Goal: Transaction & Acquisition: Purchase product/service

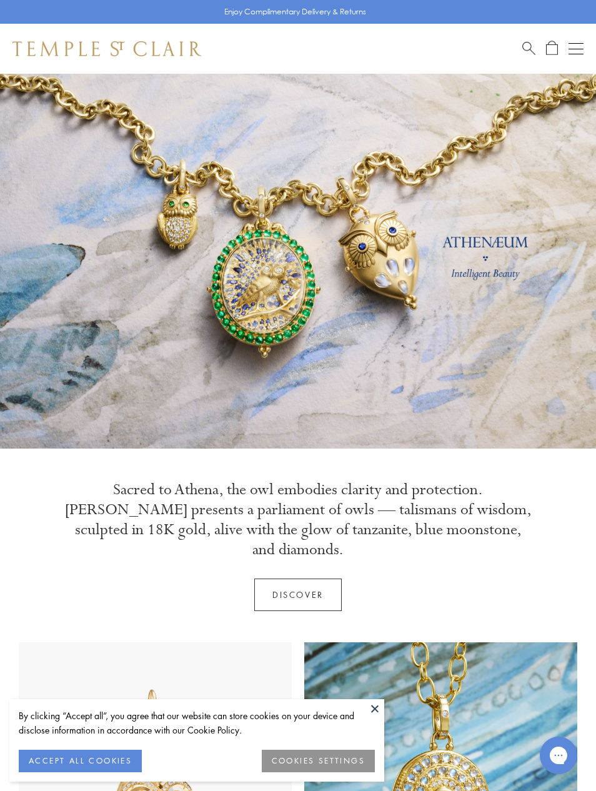
click at [575, 56] on button "Open navigation" at bounding box center [575, 48] width 15 height 15
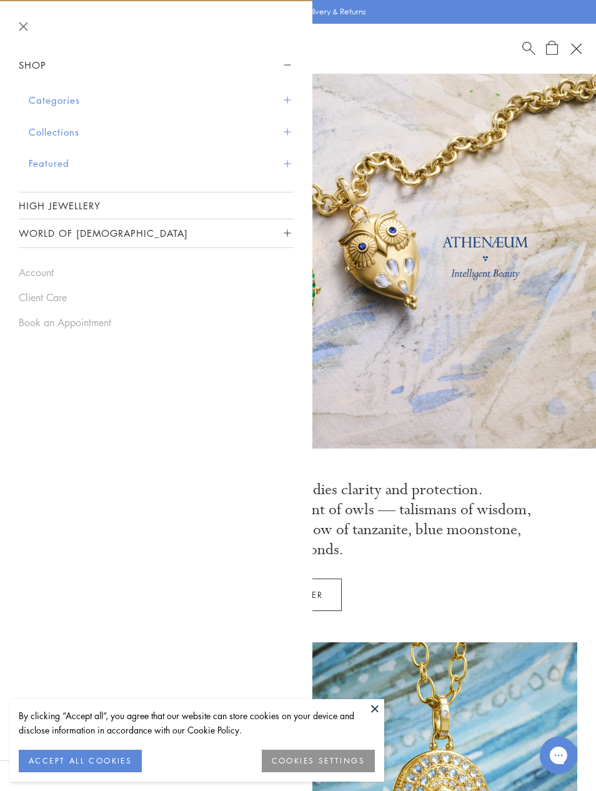
click at [40, 65] on button "Shop" at bounding box center [156, 65] width 275 height 28
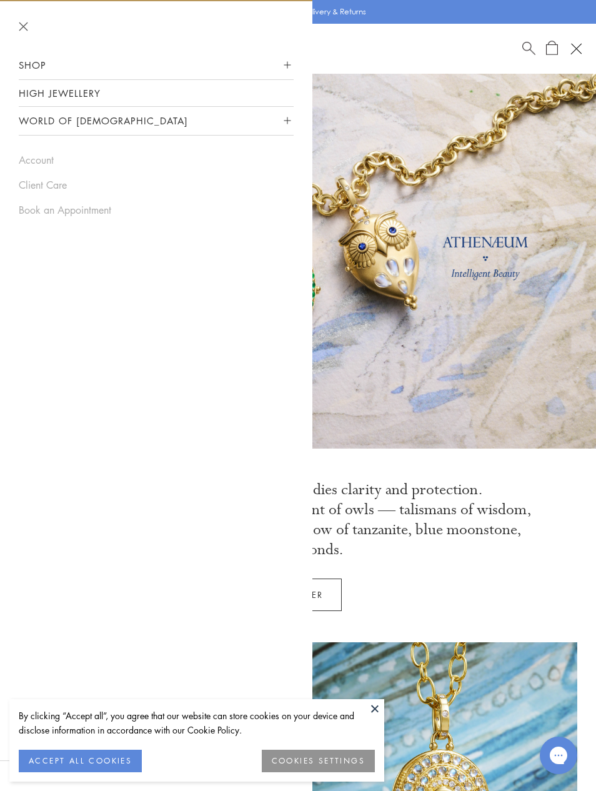
click at [65, 104] on link "High Jewellery" at bounding box center [156, 93] width 275 height 26
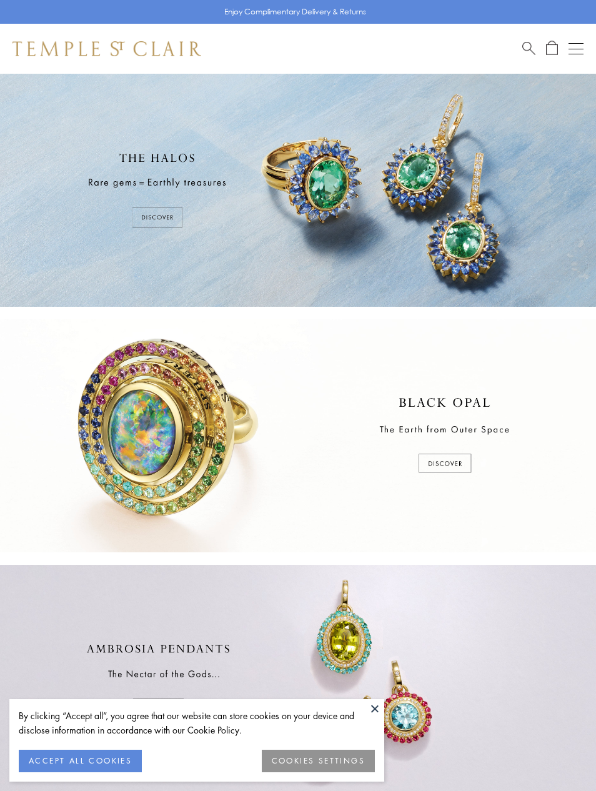
click at [78, 96] on div at bounding box center [298, 190] width 596 height 233
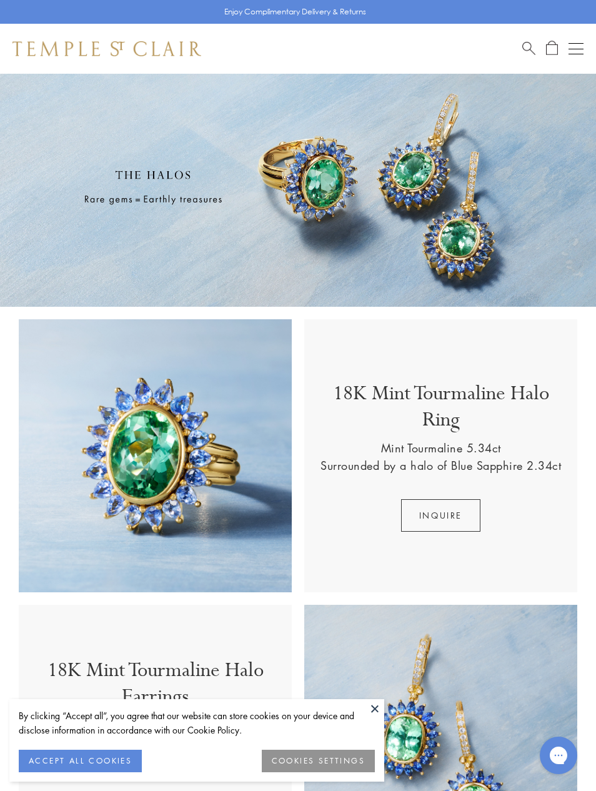
click at [566, 59] on div "Shop Shop Categories Amulets Pendants & Charms Lockets Chains & Leather Cords E…" at bounding box center [298, 49] width 596 height 50
click at [557, 54] on span "Open Shopping Bag" at bounding box center [552, 48] width 12 height 14
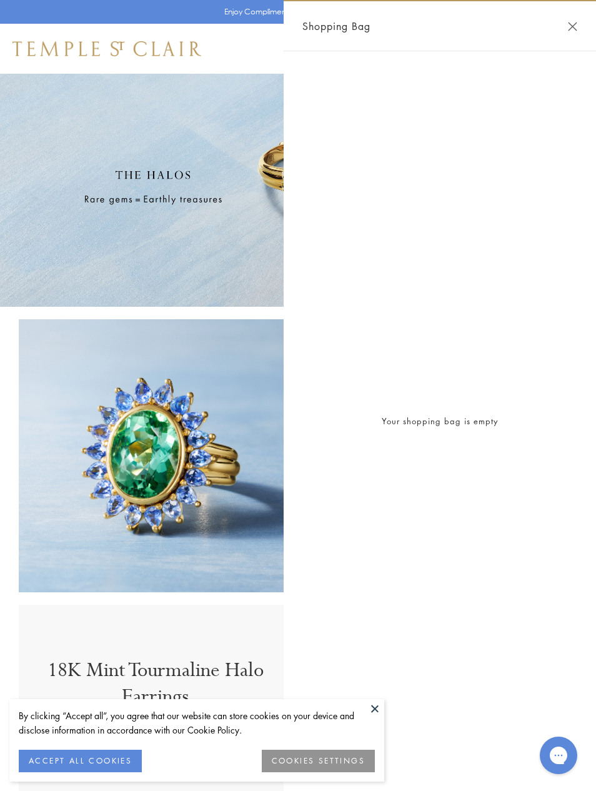
click at [564, 39] on div "Shopping Bag" at bounding box center [440, 26] width 312 height 50
click at [571, 27] on button "Close Shopping Bag" at bounding box center [572, 26] width 9 height 9
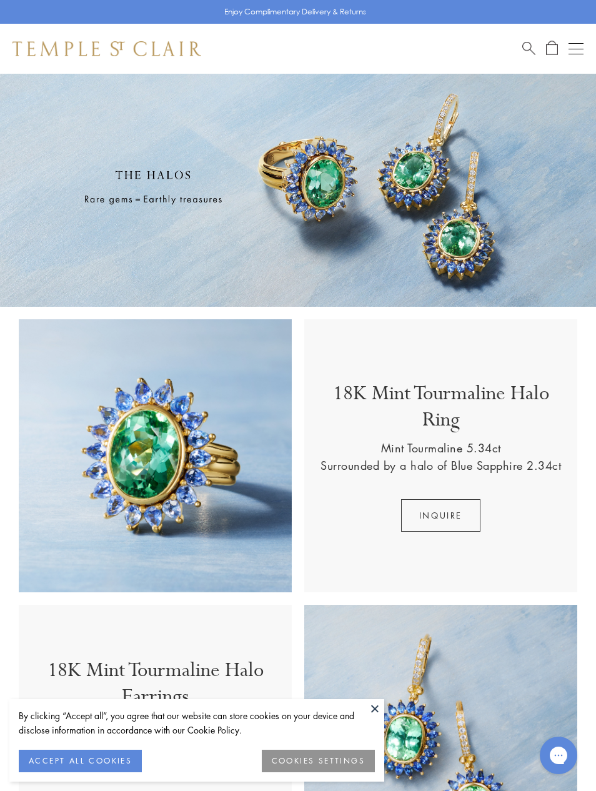
click at [575, 54] on div "Open navigation" at bounding box center [575, 54] width 15 height 1
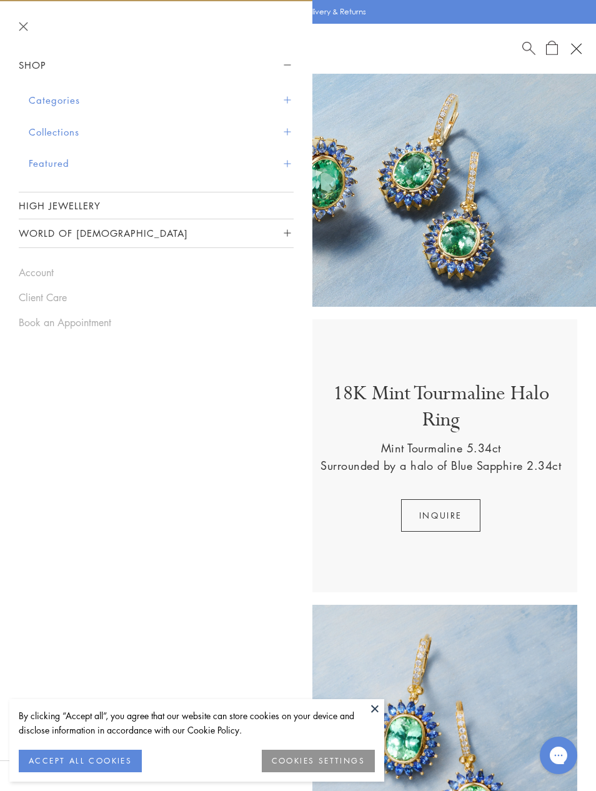
click at [60, 107] on button "Categories" at bounding box center [161, 100] width 265 height 32
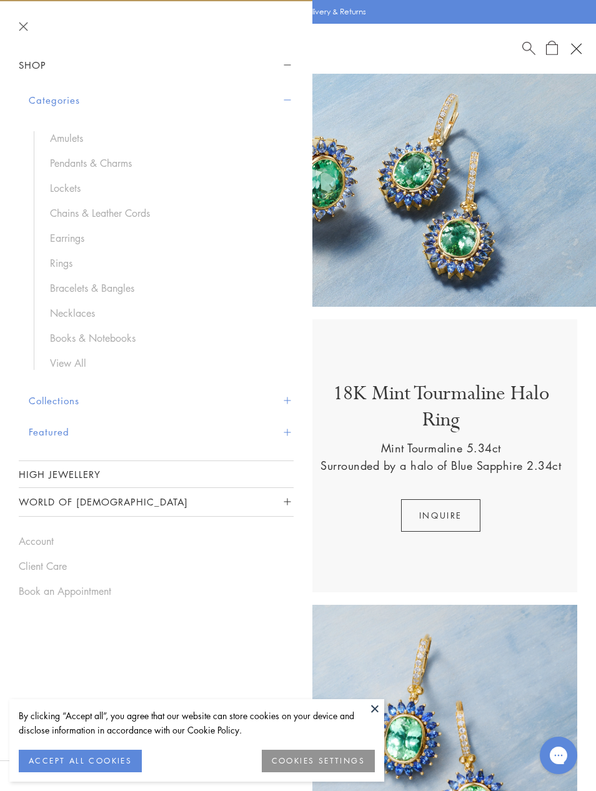
click at [86, 317] on link "Necklaces" at bounding box center [165, 313] width 231 height 14
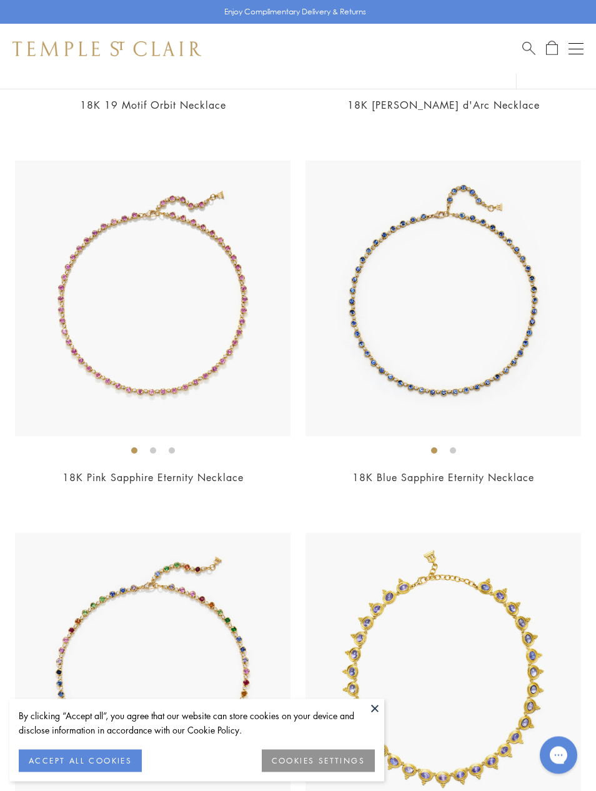
scroll to position [4163, 0]
click at [441, 265] on img at bounding box center [442, 298] width 275 height 275
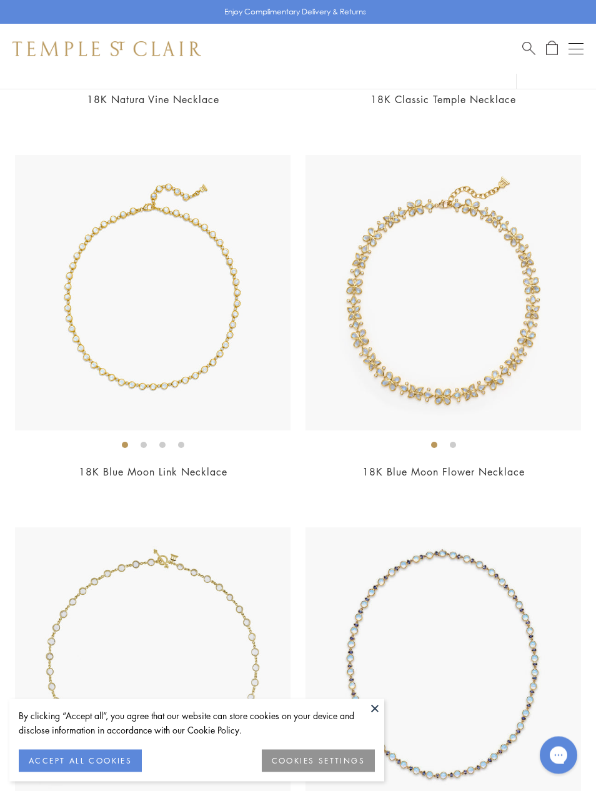
scroll to position [5285, 0]
click at [451, 285] on img at bounding box center [442, 292] width 275 height 275
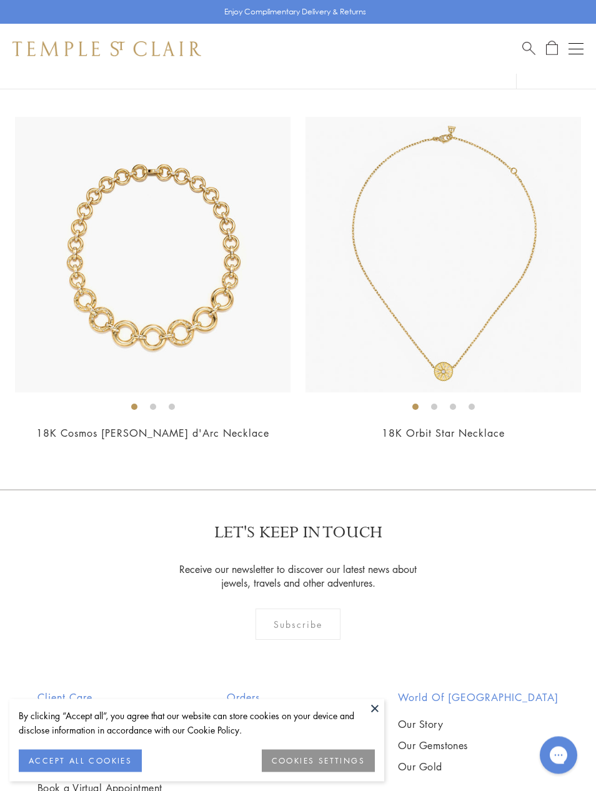
scroll to position [7184, 0]
